Goal: Navigation & Orientation: Find specific page/section

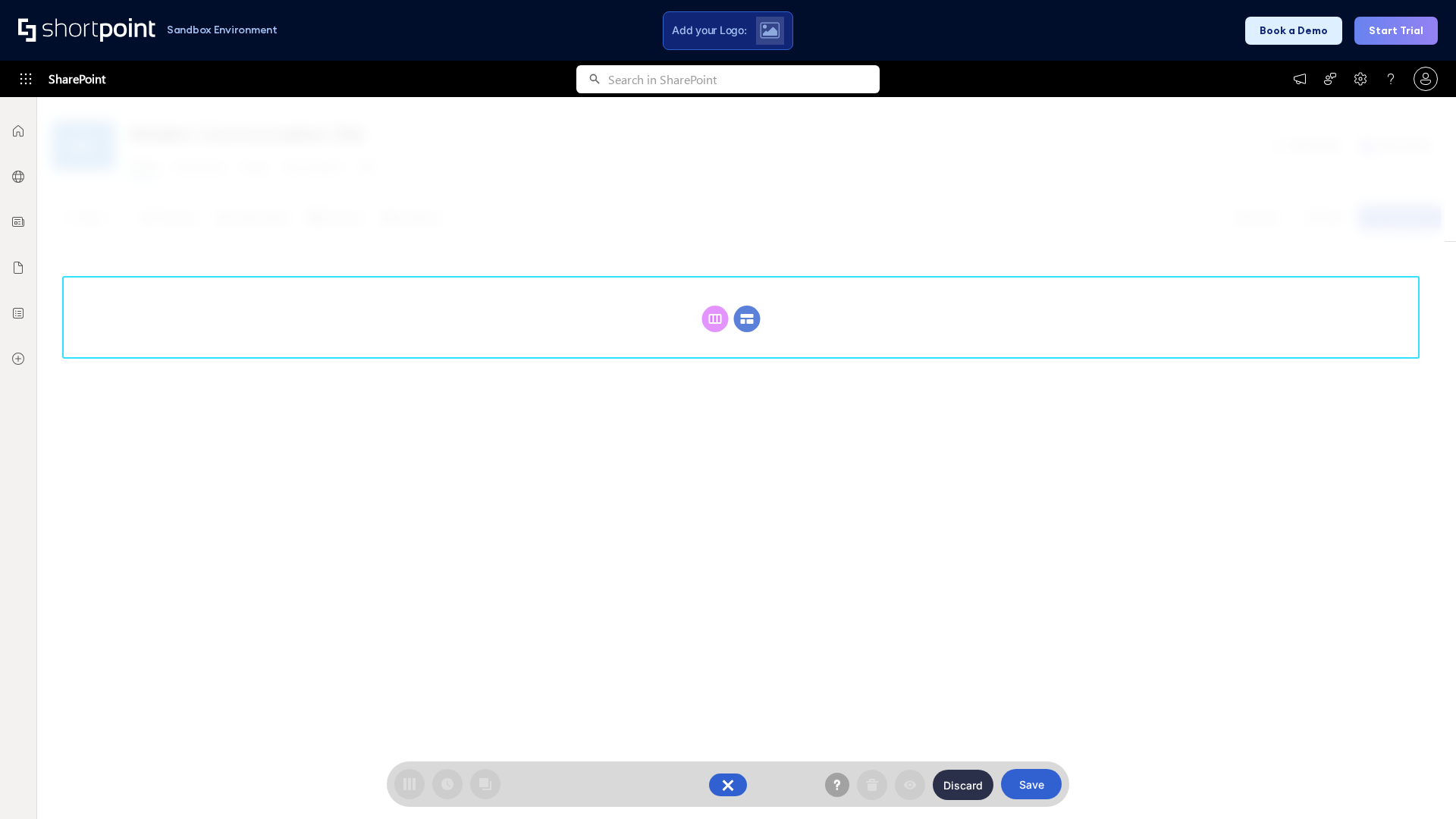
scroll to position [209, 0]
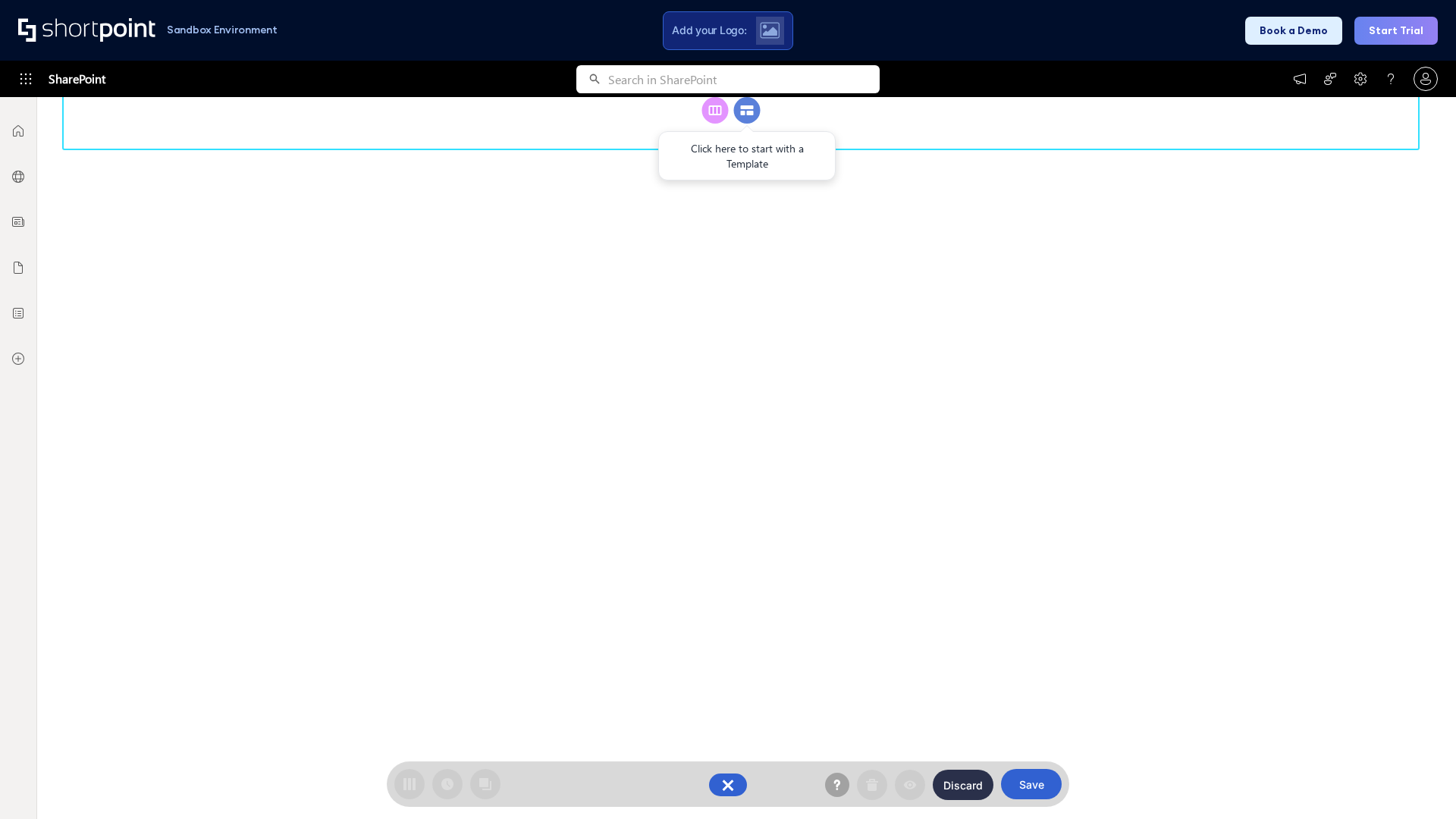
click at [747, 123] on circle at bounding box center [747, 110] width 27 height 27
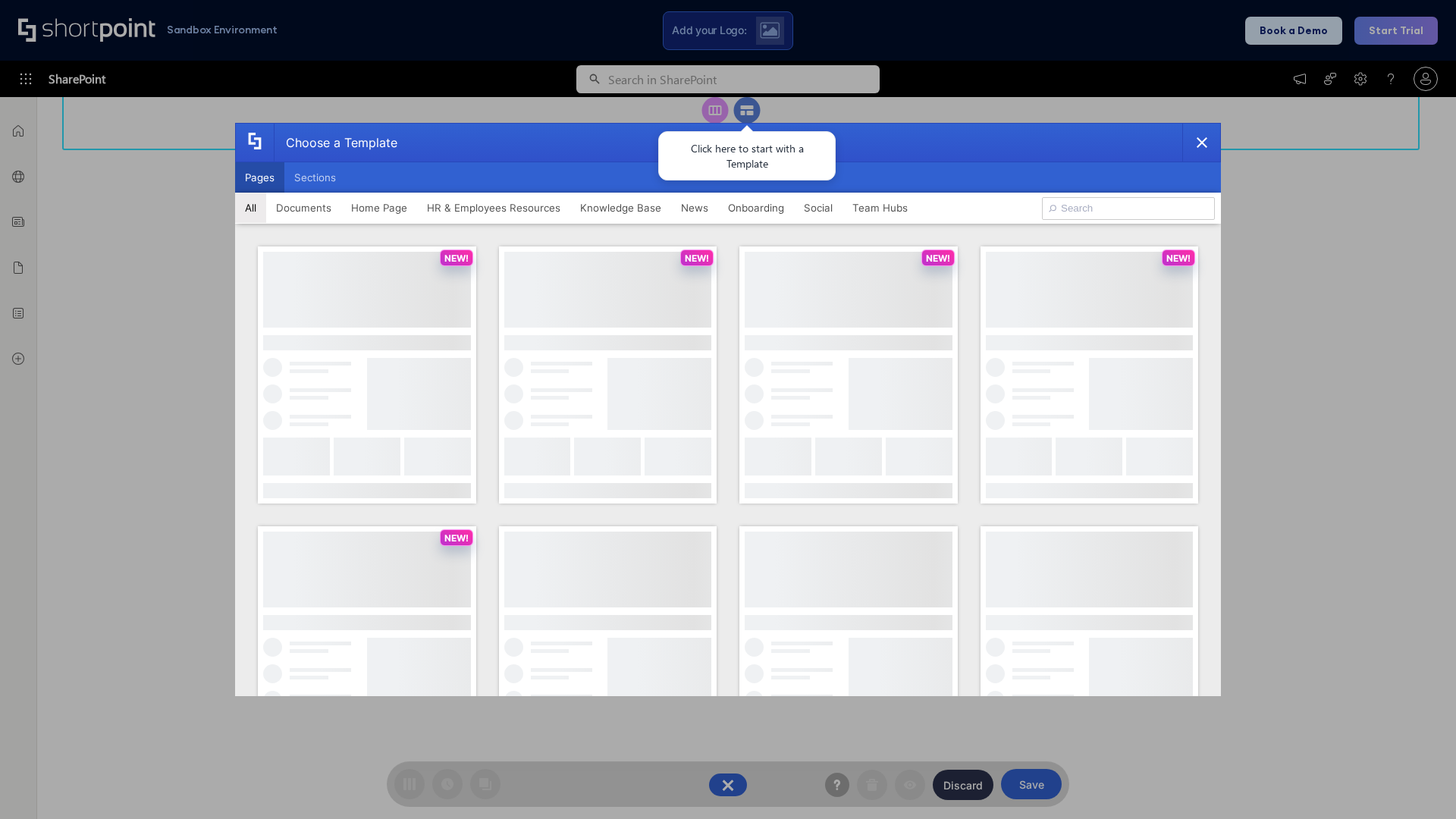
scroll to position [0, 0]
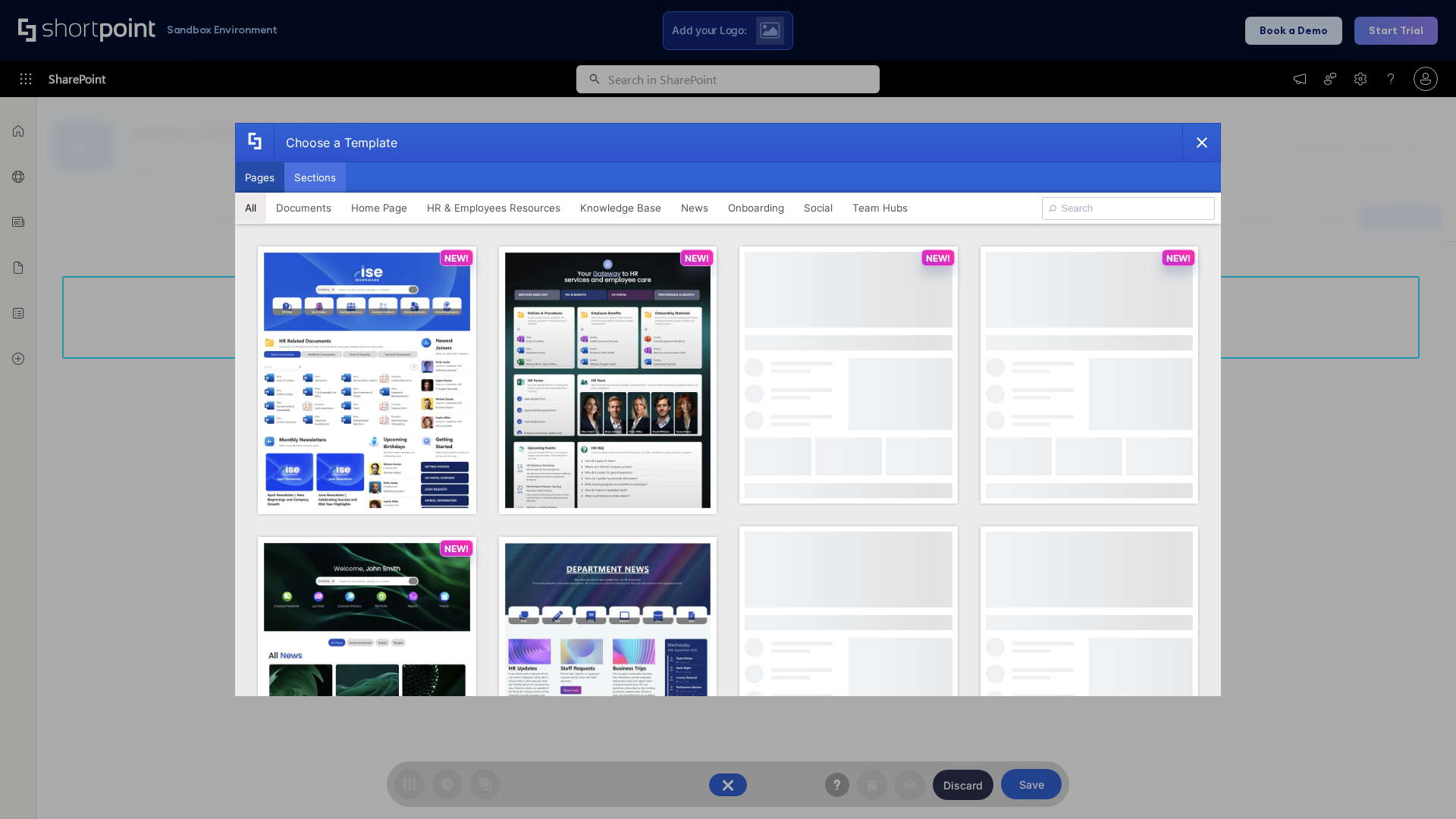
click at [315, 178] on button "Sections" at bounding box center [315, 177] width 61 height 30
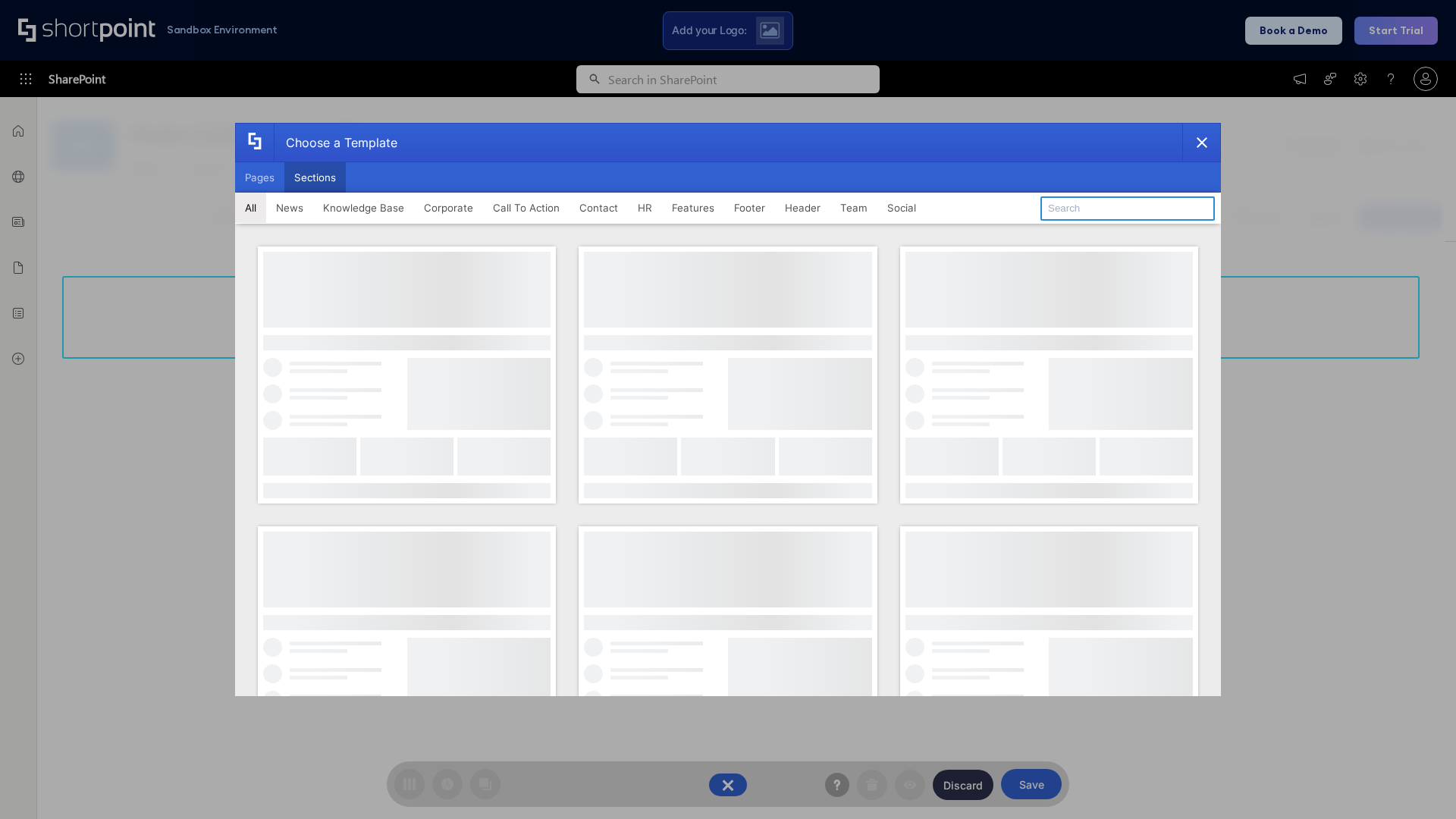
type input "Footer 2"
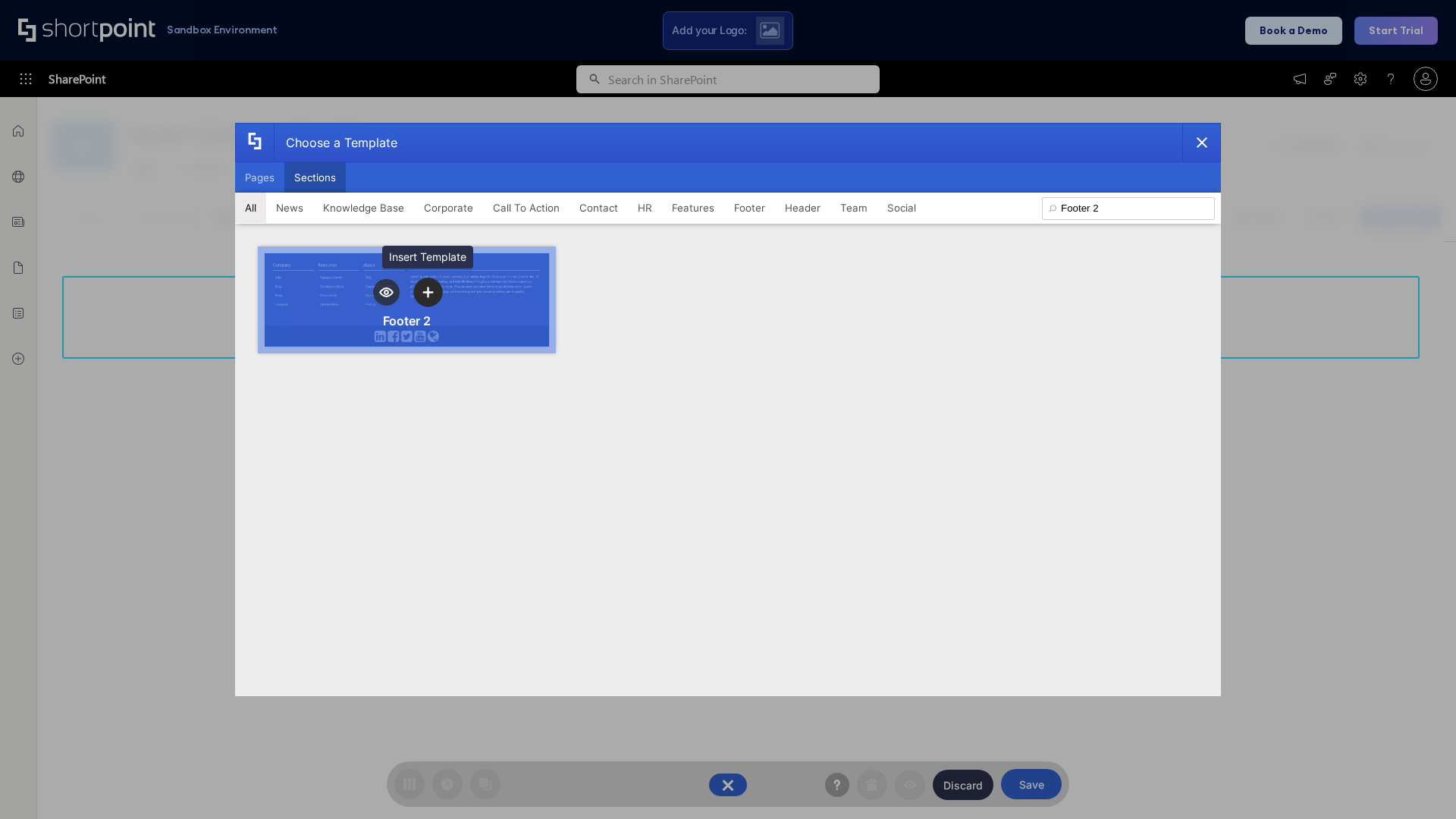
click at [428, 292] on icon "template selector" at bounding box center [428, 292] width 10 height 10
